Goal: Task Accomplishment & Management: Manage account settings

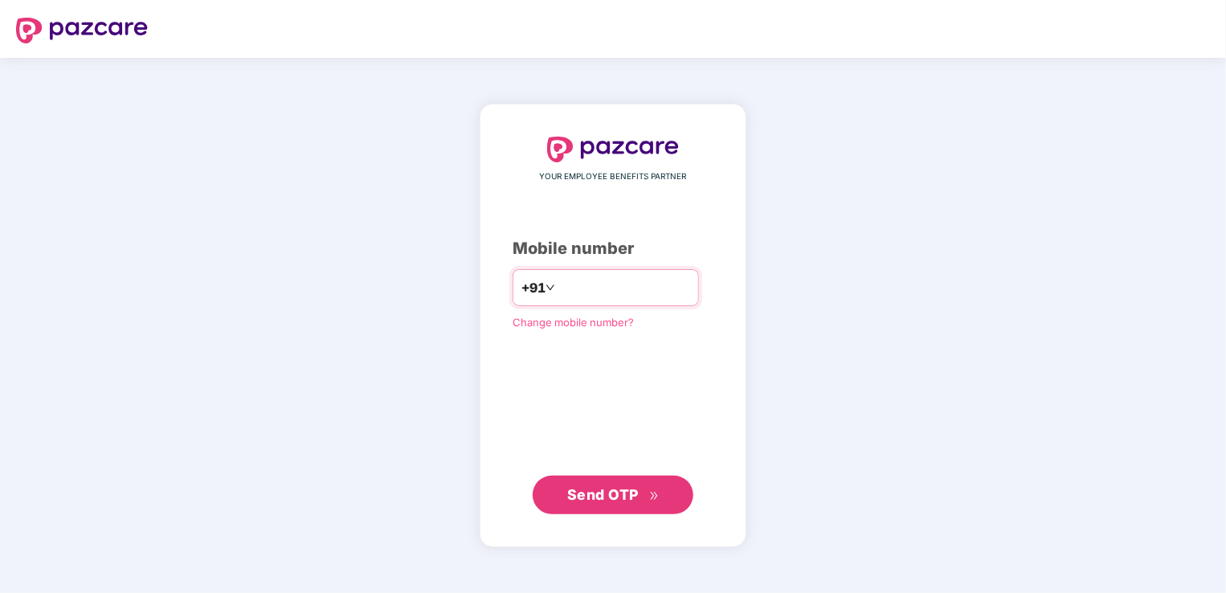
type input "**********"
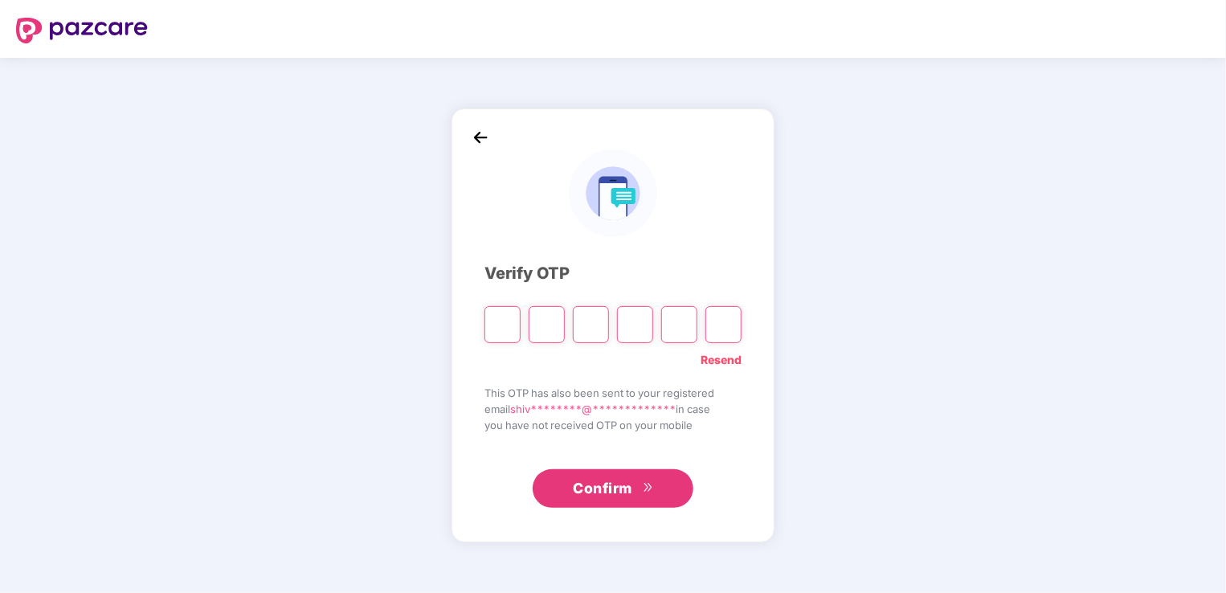
type input "*"
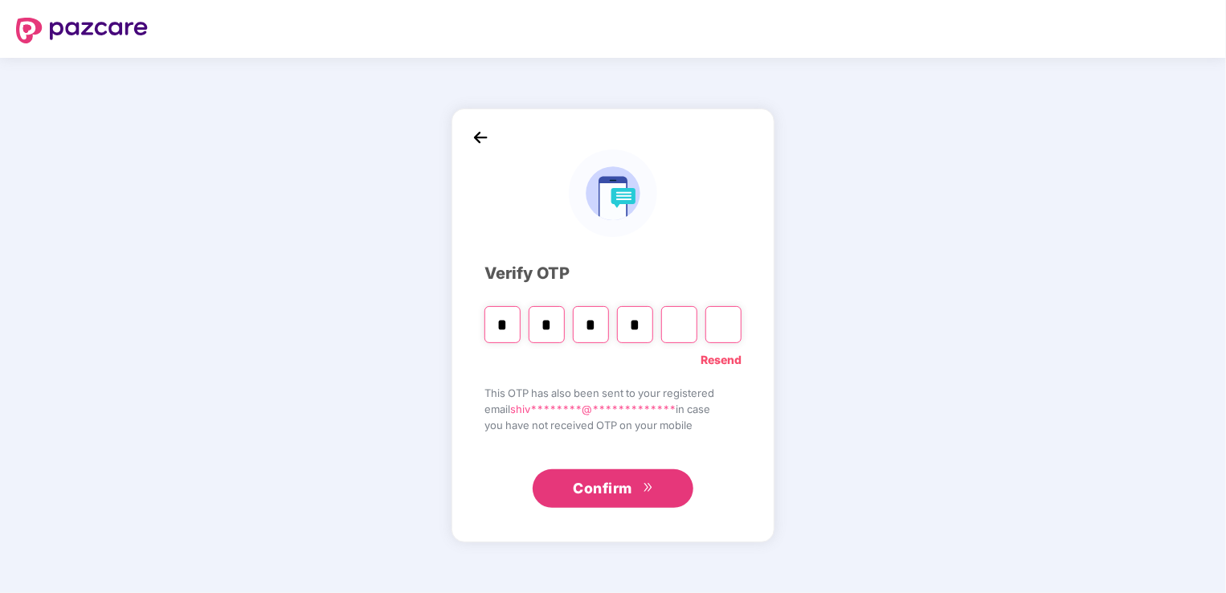
type input "*"
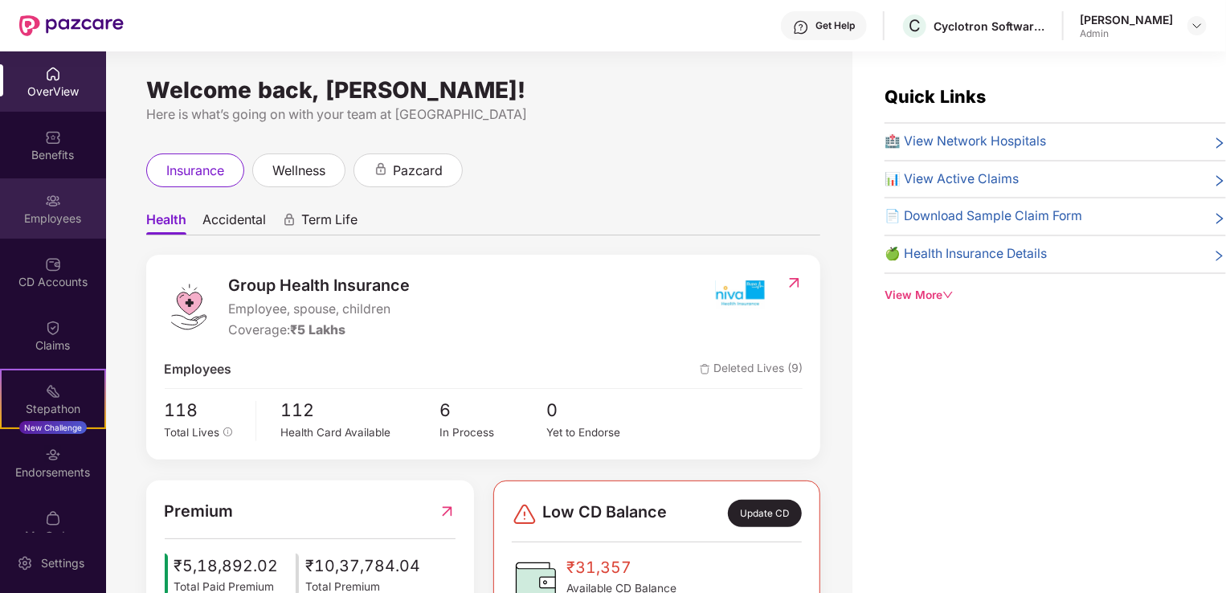
click at [35, 207] on div "Employees" at bounding box center [53, 208] width 106 height 60
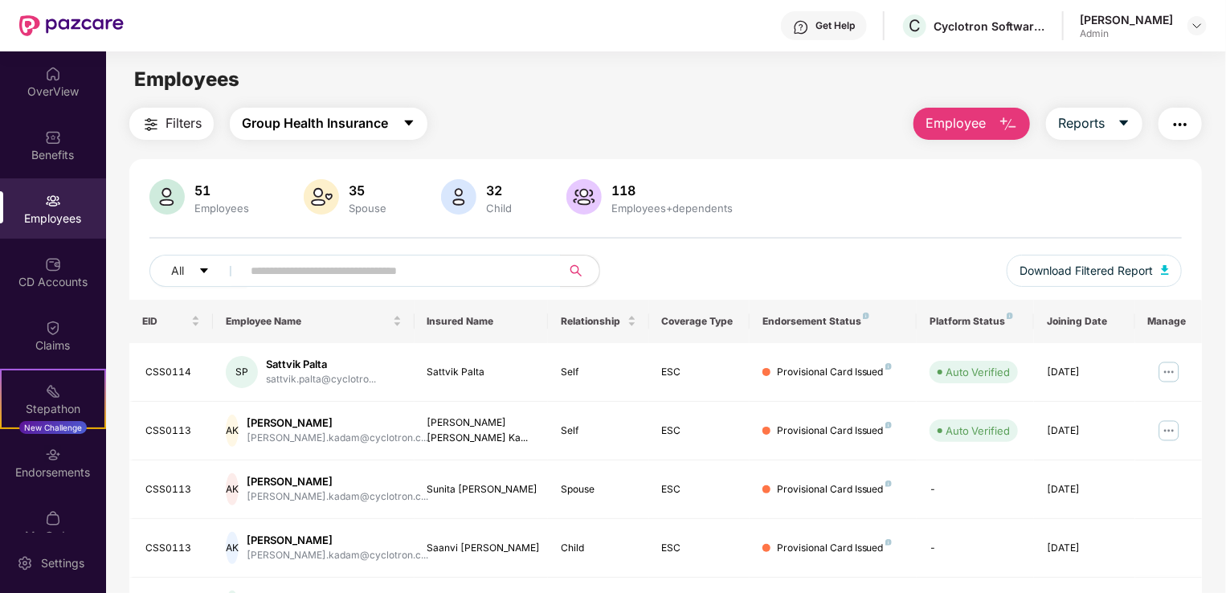
click at [307, 128] on span "Group Health Insurance" at bounding box center [315, 123] width 146 height 20
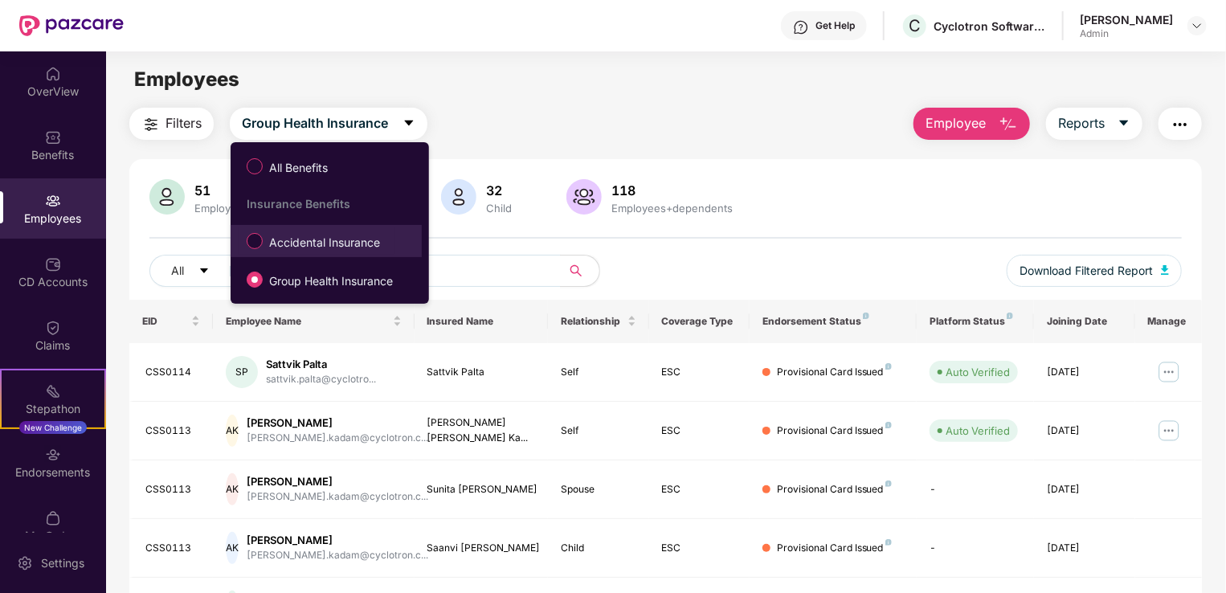
click at [260, 252] on label "Accidental Insurance" at bounding box center [317, 240] width 156 height 27
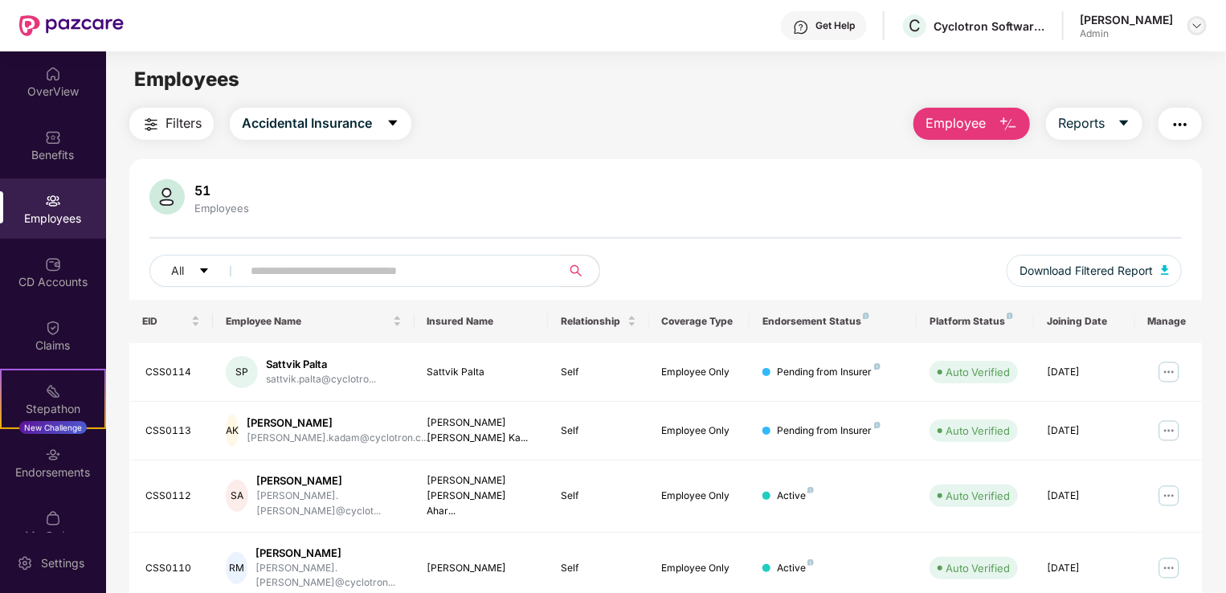
click at [1195, 34] on div at bounding box center [1196, 25] width 19 height 19
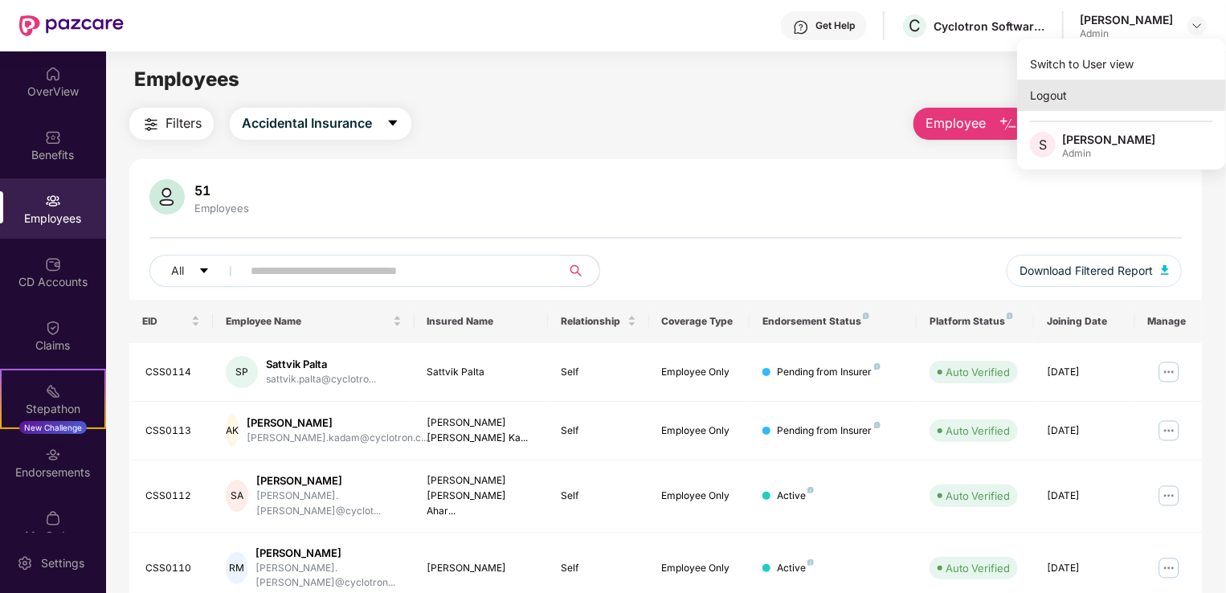
click at [1055, 96] on div "Logout" at bounding box center [1121, 95] width 209 height 31
